Goal: Information Seeking & Learning: Understand process/instructions

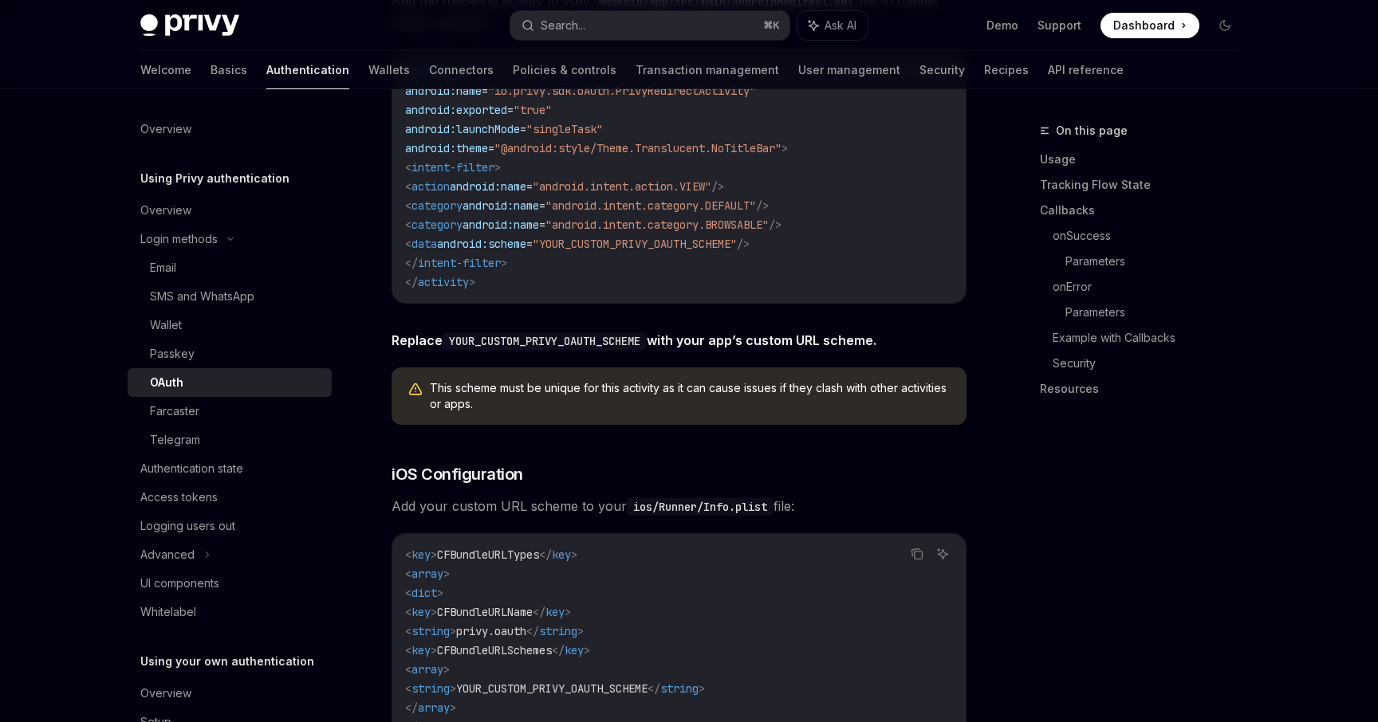
scroll to position [1004, 0]
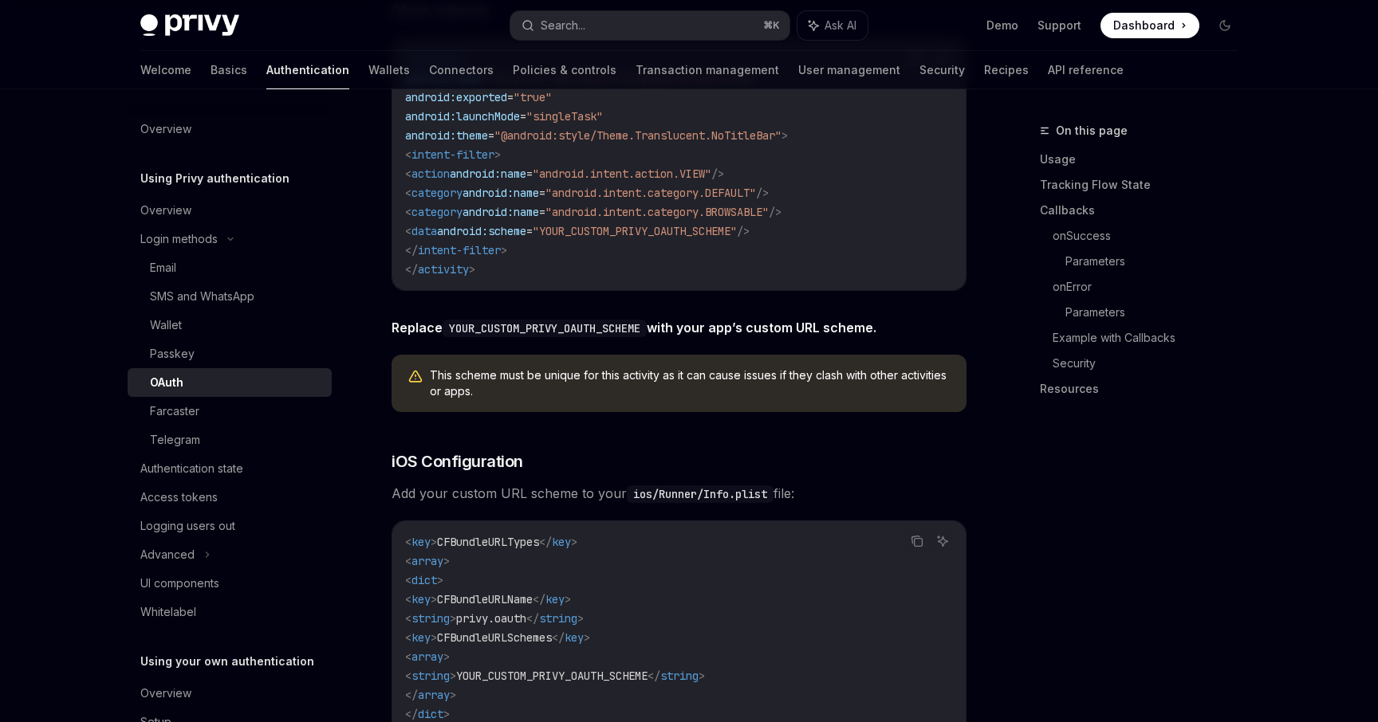
click at [700, 232] on span ""YOUR_CUSTOM_PRIVY_OAUTH_SCHEME"" at bounding box center [635, 231] width 204 height 14
copy span "YOUR_CUSTOM_PRIVY_OAUTH_SCHEME"
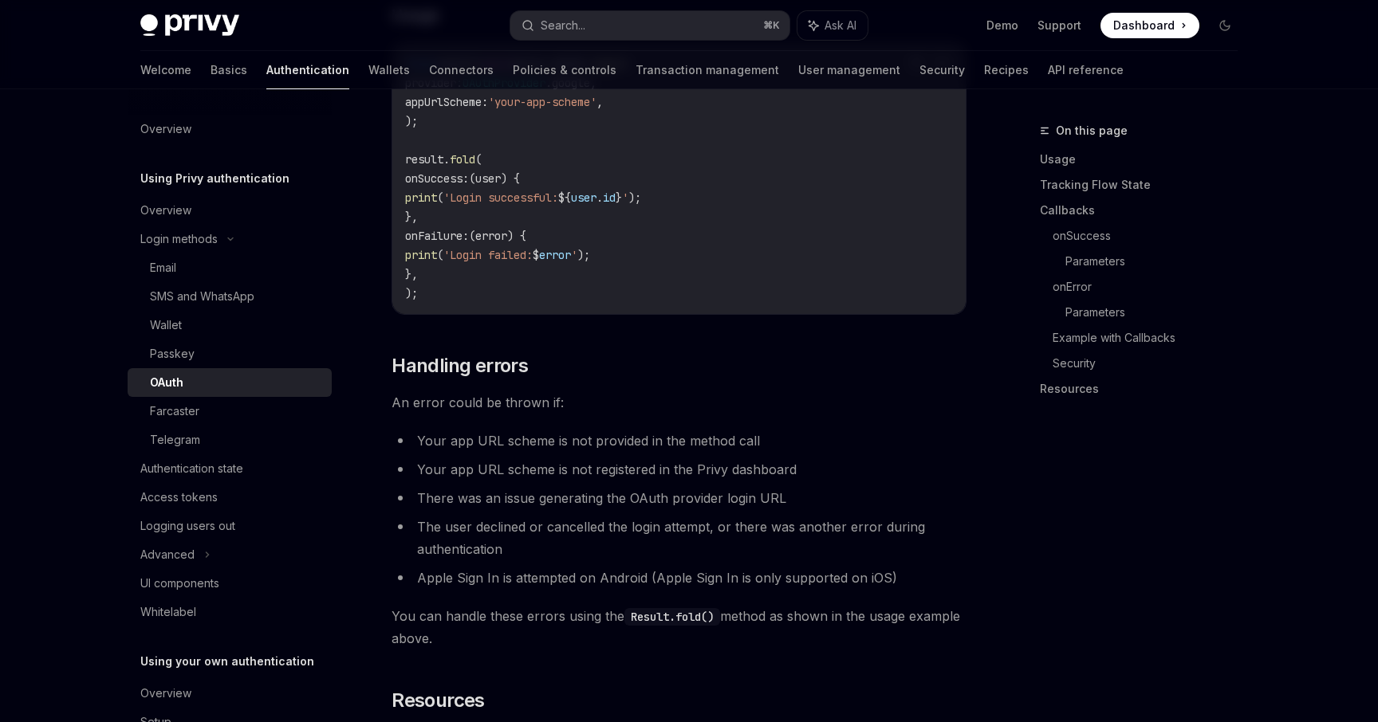
scroll to position [2570, 0]
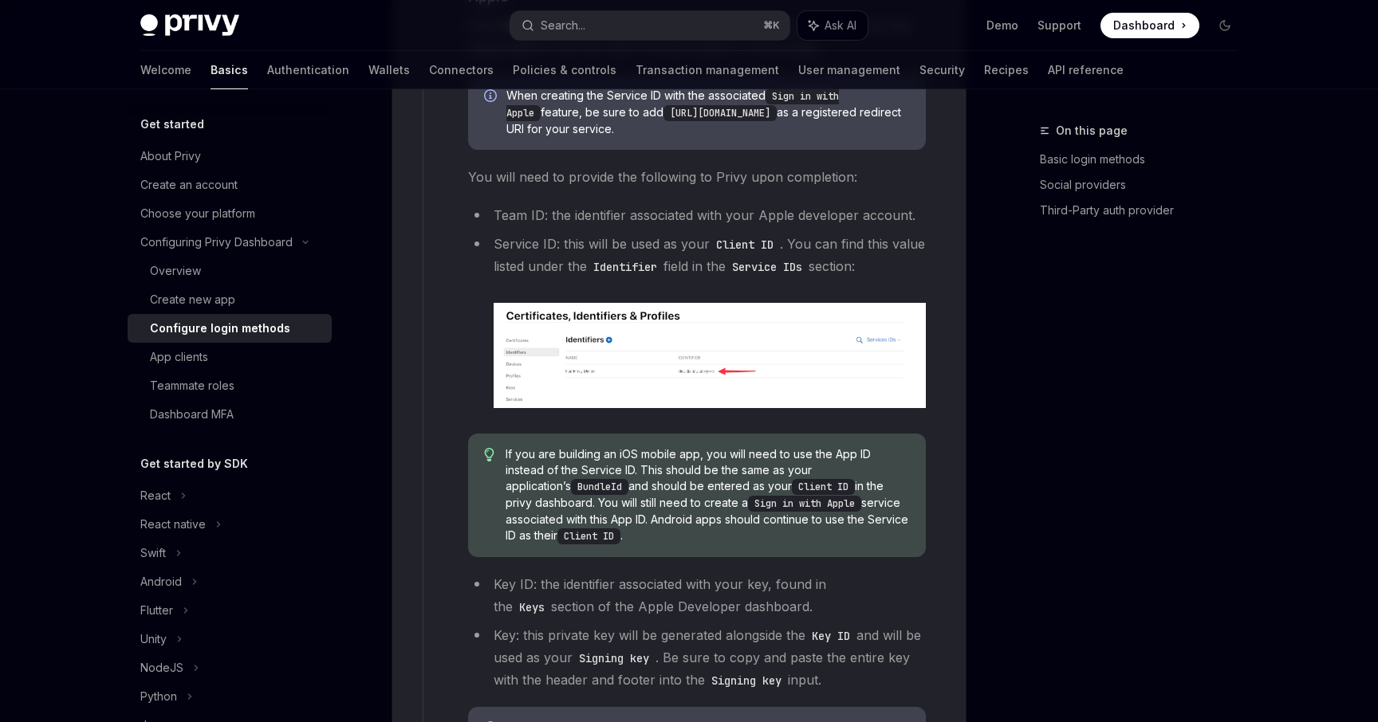
scroll to position [2141, 0]
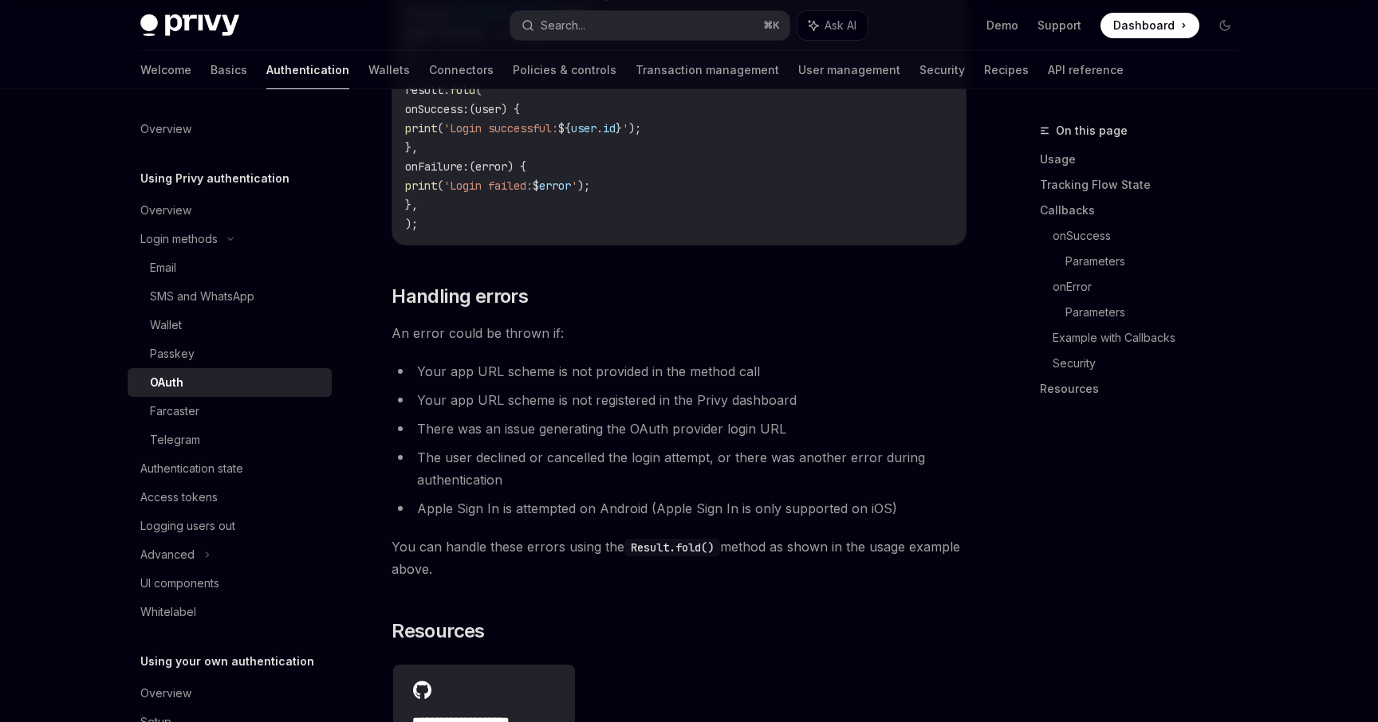
scroll to position [2618, 0]
click at [694, 371] on li "Your app URL scheme is not provided in the method call" at bounding box center [679, 370] width 575 height 22
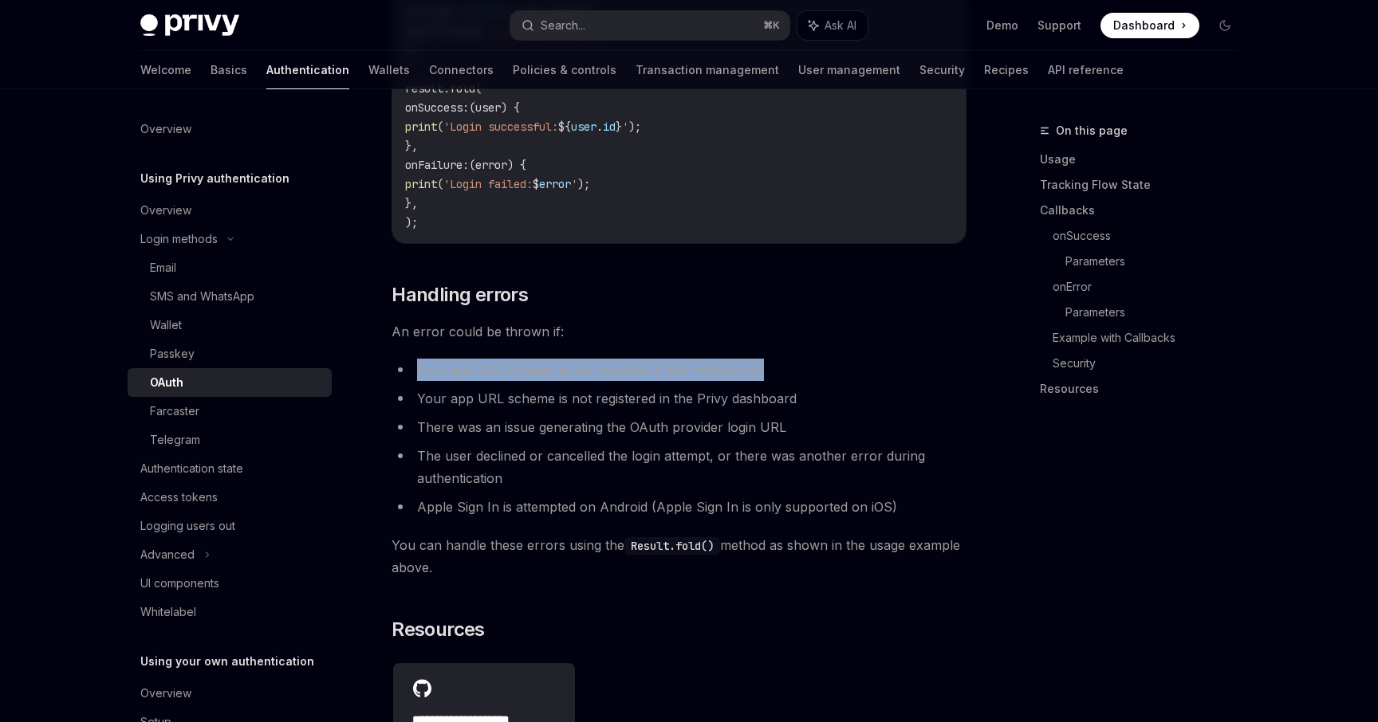
copy ul "Your app URL scheme is not provided in the method call"
click at [703, 396] on li "Your app URL scheme is not registered in the Privy dashboard" at bounding box center [679, 399] width 575 height 22
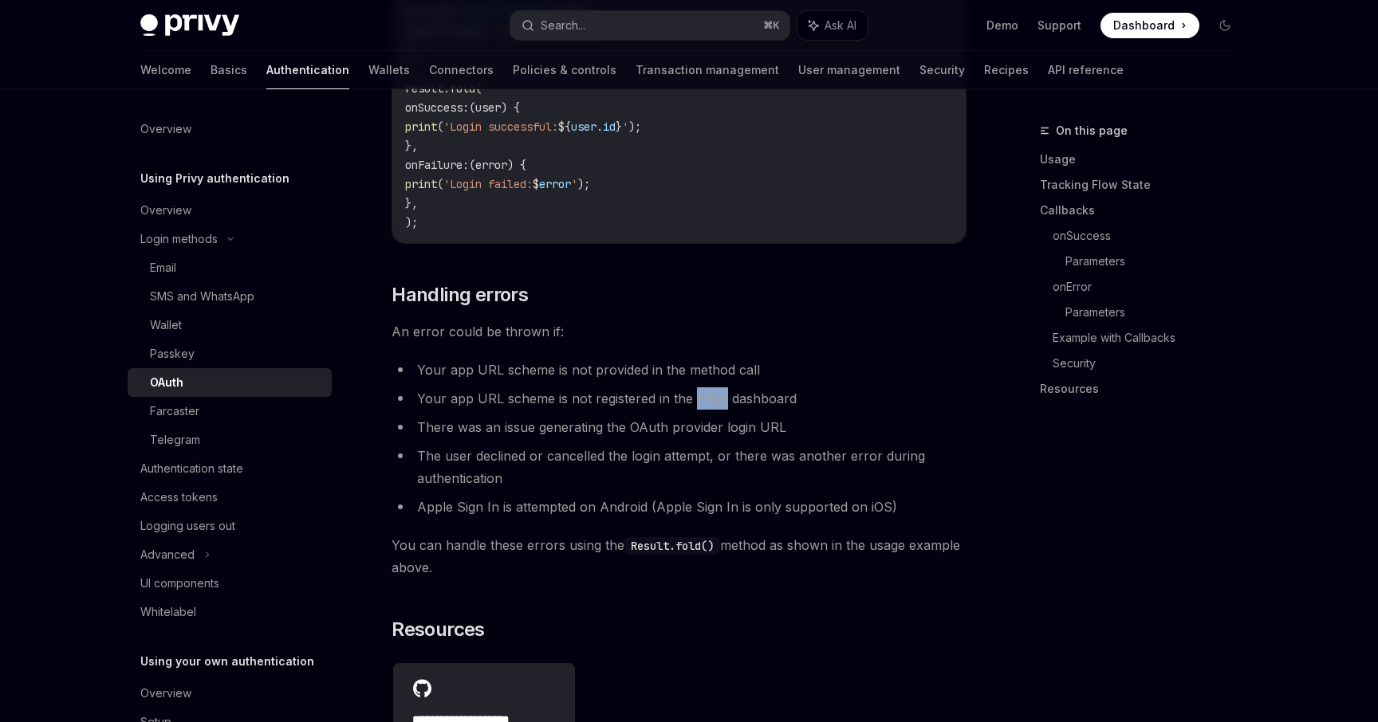
click at [703, 396] on li "Your app URL scheme is not registered in the Privy dashboard" at bounding box center [679, 399] width 575 height 22
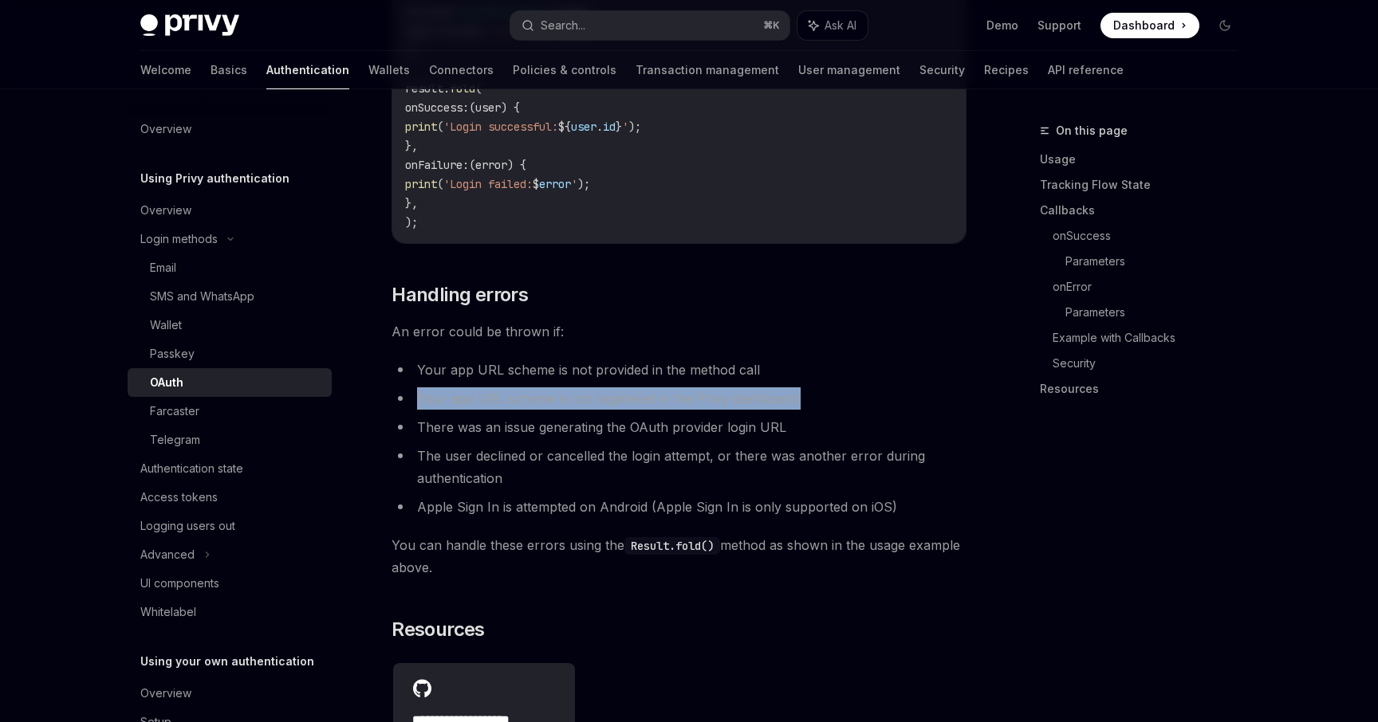
click at [703, 396] on li "Your app URL scheme is not registered in the Privy dashboard" at bounding box center [679, 399] width 575 height 22
